Goal: Task Accomplishment & Management: Manage account settings

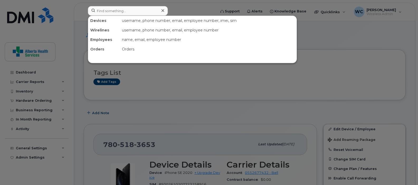
scroll to position [132, 0]
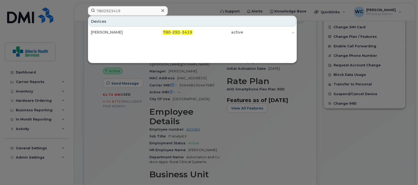
type input "7802923419"
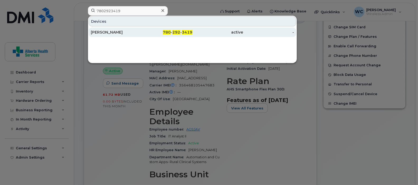
click at [158, 31] on div "780 - 292 - 3419" at bounding box center [167, 32] width 51 height 5
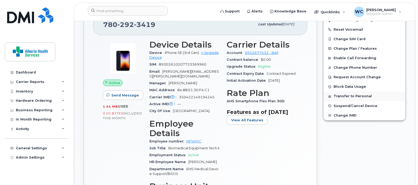
scroll to position [165, 0]
click at [358, 106] on span "Suspend/Cancel Device" at bounding box center [356, 106] width 44 height 4
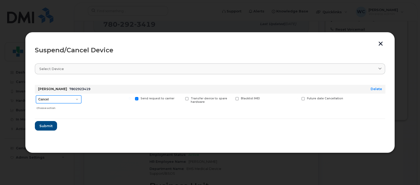
click at [62, 101] on select "Cancel Suspend - Extend Suspension Suspend - Reduced Rate Suspend - Full Rate S…" at bounding box center [58, 99] width 45 height 8
select select "[object Object]"
click at [36, 95] on select "Cancel Suspend - Extend Suspension Suspend - Reduced Rate Suspend - Full Rate S…" at bounding box center [58, 99] width 45 height 8
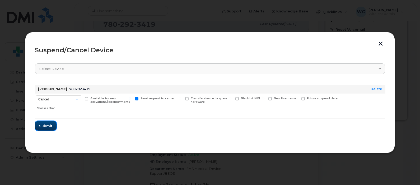
click at [47, 124] on span "Submit" at bounding box center [45, 125] width 13 height 5
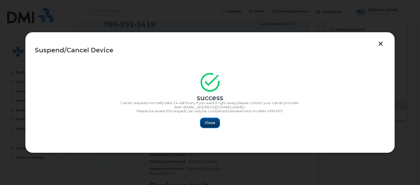
drag, startPoint x: 217, startPoint y: 120, endPoint x: 217, endPoint y: 123, distance: 2.7
click at [217, 122] on button "Close" at bounding box center [210, 123] width 19 height 10
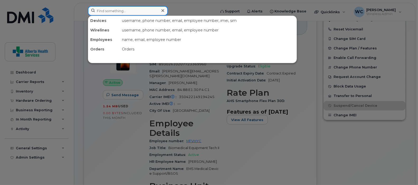
click at [133, 12] on input at bounding box center [128, 11] width 80 height 10
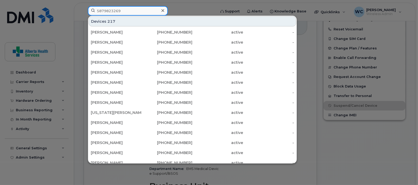
type input "5879823269"
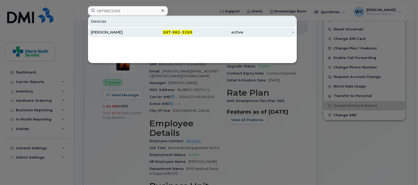
click at [125, 31] on div "Marta Johnston" at bounding box center [116, 32] width 51 height 5
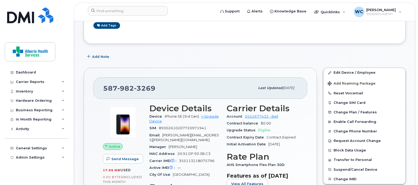
scroll to position [132, 0]
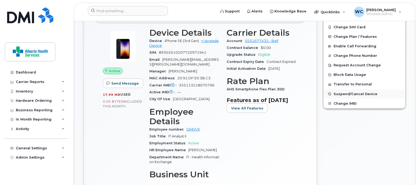
click at [354, 93] on span "Suspend/Cancel Device" at bounding box center [356, 94] width 44 height 4
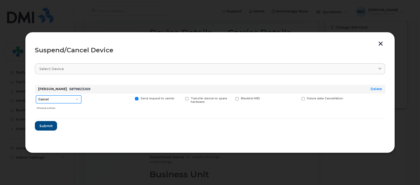
click at [53, 101] on select "Cancel Suspend - Extend Suspension Suspend - Reduced Rate Suspend - Full Rate S…" at bounding box center [58, 99] width 45 height 8
select select "[object Object]"
click at [36, 95] on select "Cancel Suspend - Extend Suspension Suspend - Reduced Rate Suspend - Full Rate S…" at bounding box center [58, 99] width 45 height 8
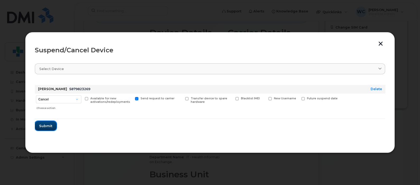
click at [53, 128] on button "Submit" at bounding box center [46, 126] width 22 height 10
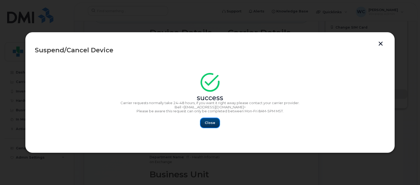
click at [211, 122] on span "Close" at bounding box center [210, 122] width 11 height 5
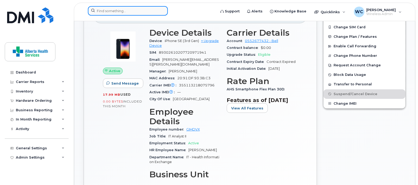
click at [131, 11] on input at bounding box center [128, 11] width 80 height 10
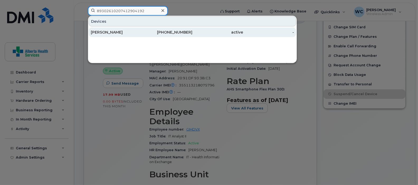
type input "89302610207412904192"
click at [126, 33] on div "[PERSON_NAME]" at bounding box center [116, 32] width 51 height 5
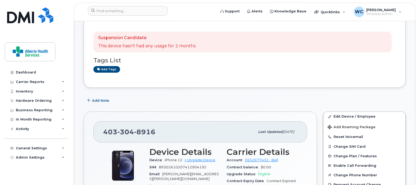
scroll to position [198, 0]
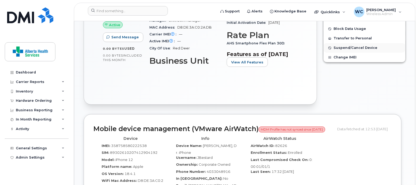
click at [353, 48] on span "Suspend/Cancel Device" at bounding box center [356, 48] width 44 height 4
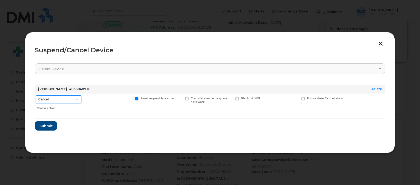
click at [70, 99] on select "Cancel Suspend - Extend Suspension Suspend - Reduced Rate Suspend - Full Rate S…" at bounding box center [58, 99] width 45 height 8
select select "[object Object]"
click at [36, 95] on select "Cancel Suspend - Extend Suspension Suspend - Reduced Rate Suspend - Full Rate S…" at bounding box center [58, 99] width 45 height 8
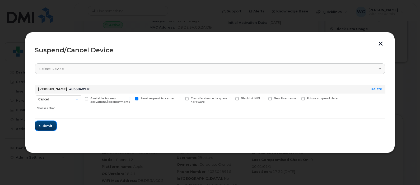
click at [48, 125] on span "Submit" at bounding box center [45, 125] width 13 height 5
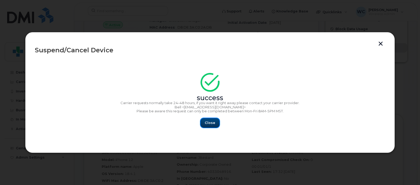
click at [211, 124] on span "Close" at bounding box center [210, 122] width 11 height 5
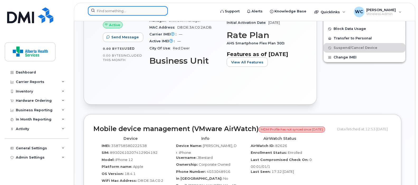
click at [158, 11] on input at bounding box center [128, 11] width 80 height 10
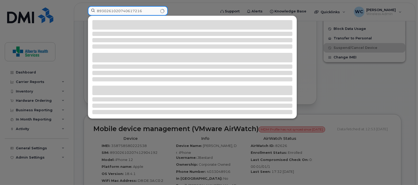
type input "89302610207406172160"
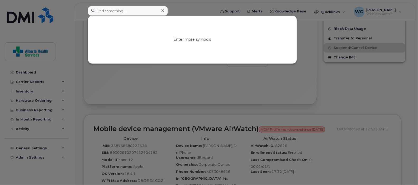
click at [228, 89] on div at bounding box center [209, 92] width 418 height 185
